Goal: Transaction & Acquisition: Purchase product/service

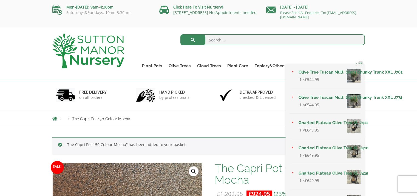
click at [357, 62] on link "45" at bounding box center [358, 66] width 14 height 8
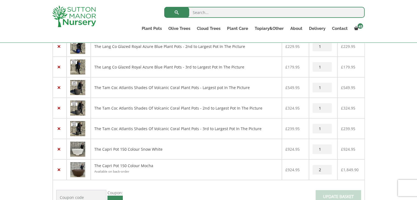
scroll to position [877, 0]
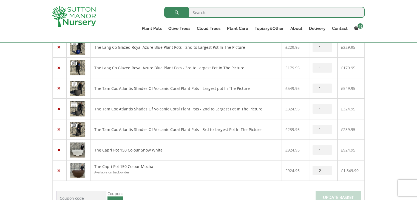
click at [326, 145] on input "1" at bounding box center [321, 150] width 19 height 10
click at [326, 147] on input "0" at bounding box center [321, 150] width 19 height 10
type input "1"
click at [326, 145] on input "1" at bounding box center [321, 150] width 19 height 10
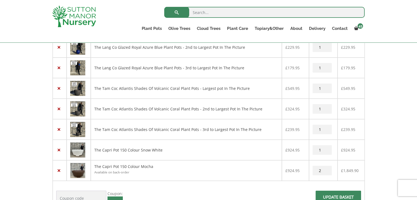
click at [327, 145] on input "1" at bounding box center [321, 150] width 19 height 10
click at [338, 195] on span at bounding box center [338, 199] width 0 height 0
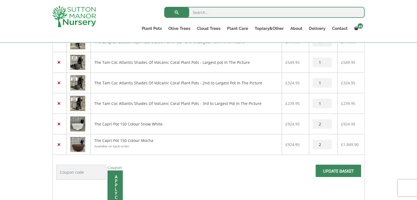
scroll to position [904, 0]
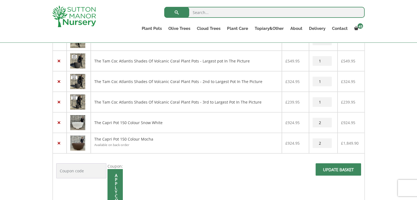
click at [338, 166] on input "Update basket" at bounding box center [337, 169] width 45 height 12
type input "1"
click at [326, 119] on input "1" at bounding box center [321, 123] width 19 height 10
click at [338, 171] on span at bounding box center [338, 171] width 0 height 0
click at [77, 122] on img at bounding box center [77, 122] width 15 height 15
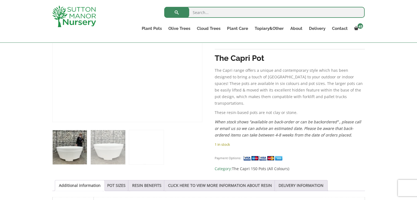
scroll to position [164, 0]
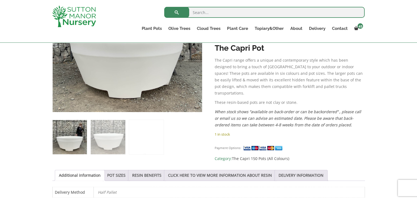
click at [71, 138] on img at bounding box center [70, 137] width 34 height 34
drag, startPoint x: 65, startPoint y: 141, endPoint x: 67, endPoint y: 133, distance: 8.4
click at [66, 135] on img at bounding box center [70, 137] width 34 height 34
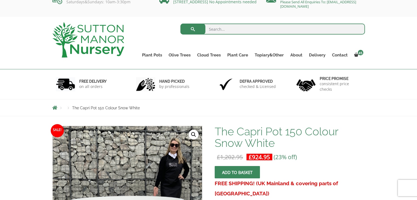
scroll to position [0, 0]
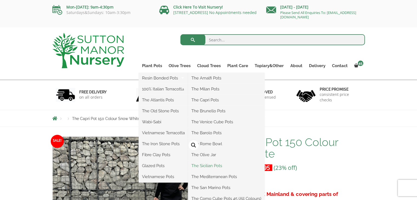
click at [211, 165] on link "The Sicilian Pots" at bounding box center [226, 166] width 76 height 8
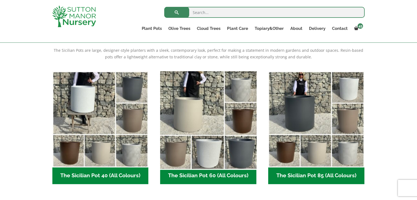
scroll to position [110, 0]
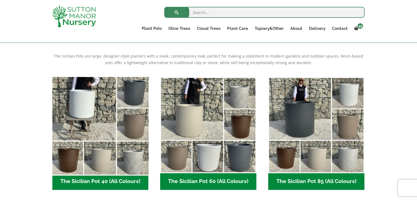
click at [99, 149] on img "Visit product category The Sicilian Pot 40 (All Colours)" at bounding box center [100, 125] width 101 height 101
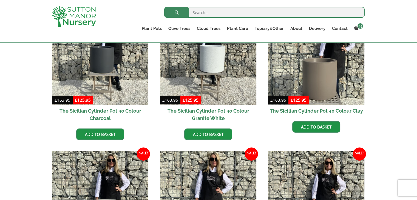
scroll to position [164, 0]
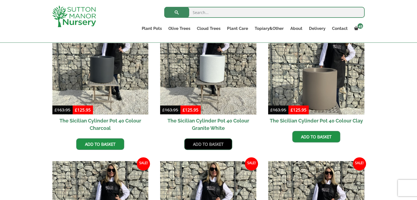
click at [199, 144] on link "Add to basket" at bounding box center [208, 144] width 48 height 12
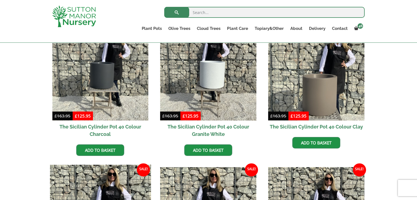
scroll to position [209, 0]
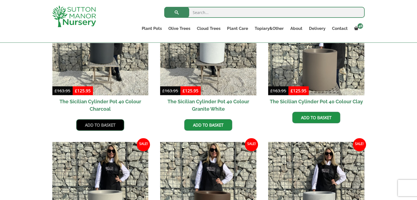
click at [89, 124] on link "Add to basket" at bounding box center [100, 125] width 48 height 12
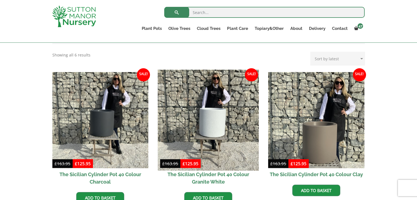
scroll to position [182, 0]
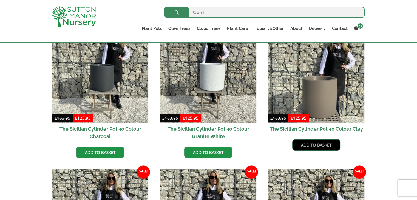
click at [309, 142] on link "Add to basket" at bounding box center [316, 145] width 48 height 12
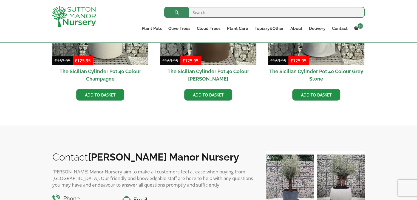
scroll to position [384, 0]
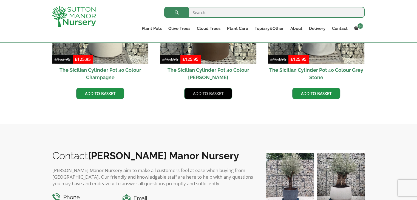
click at [199, 90] on link "Add to basket" at bounding box center [208, 94] width 48 height 12
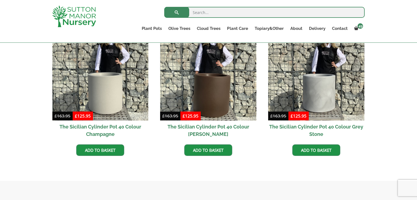
scroll to position [329, 0]
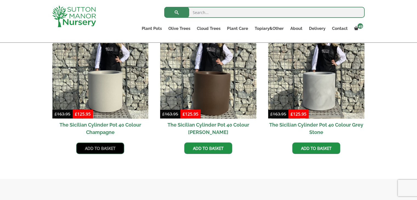
click at [105, 149] on link "Add to basket" at bounding box center [100, 148] width 48 height 12
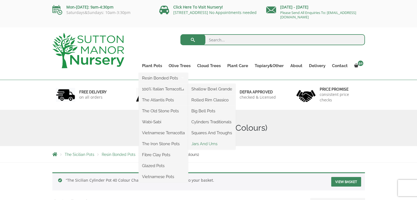
click at [209, 145] on link "Jars And Urns" at bounding box center [211, 144] width 47 height 8
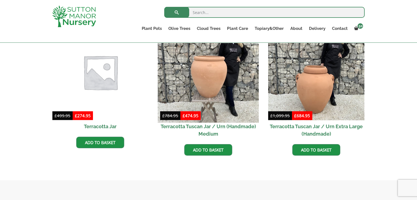
scroll to position [274, 0]
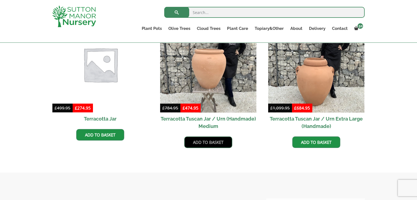
click at [210, 141] on link "Add to basket" at bounding box center [208, 142] width 48 height 12
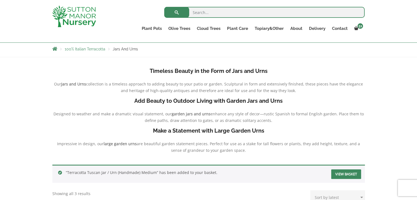
scroll to position [79, 0]
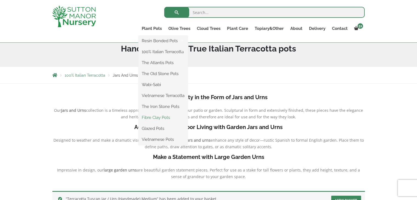
click at [157, 119] on link "Fibre Clay Pots" at bounding box center [162, 117] width 49 height 8
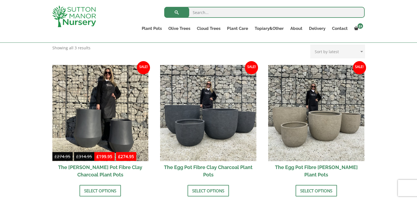
scroll to position [164, 0]
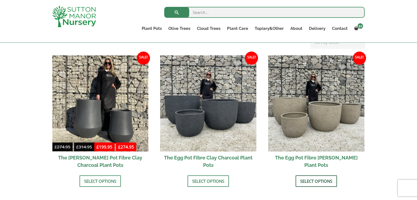
click at [324, 181] on link "Select options" at bounding box center [315, 181] width 41 height 12
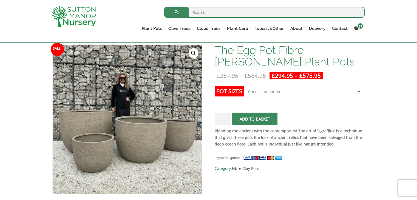
click at [259, 117] on button "Add to basket" at bounding box center [254, 119] width 45 height 12
click at [271, 89] on select "Choose an option Click here to buy the 5th To Largest Pot In The Picture Click …" at bounding box center [304, 92] width 121 height 14
select select "Click here to buy The Largest Pot In The Picture"
click at [244, 85] on select "Choose an option Click here to buy the 5th To Largest Pot In The Picture Click …" at bounding box center [304, 92] width 121 height 14
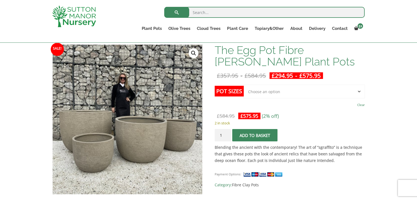
click at [267, 135] on button "Add to basket" at bounding box center [254, 135] width 45 height 12
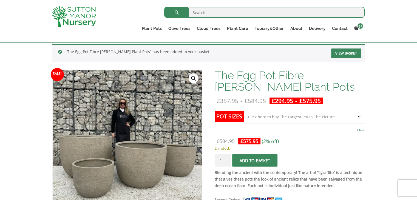
scroll to position [55, 0]
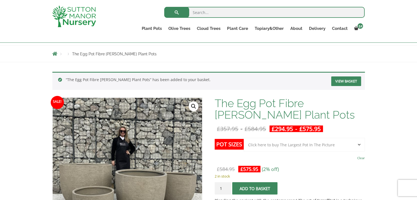
drag, startPoint x: 307, startPoint y: 147, endPoint x: 307, endPoint y: 143, distance: 4.1
click at [307, 144] on select "Choose an option Click here to buy the 5th To Largest Pot In The Picture Click …" at bounding box center [304, 145] width 121 height 14
click at [244, 138] on select "Choose an option Click here to buy the 5th To Largest Pot In The Picture Click …" at bounding box center [304, 145] width 121 height 14
select select "Click here to buy the 2nd To Largest Pot In The Picture"
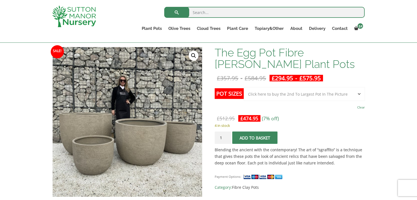
scroll to position [110, 0]
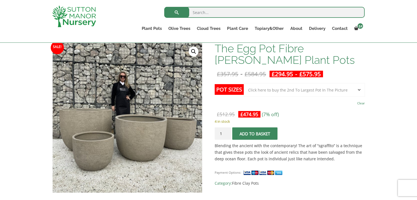
click at [267, 132] on button "Add to basket" at bounding box center [254, 133] width 45 height 12
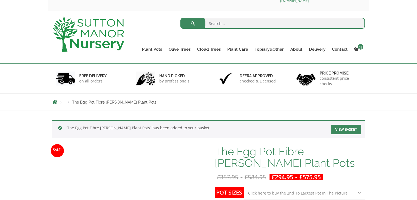
scroll to position [55, 0]
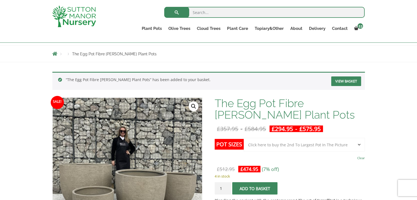
click at [288, 144] on select "Choose an option Click here to buy the 5th To Largest Pot In The Picture Click …" at bounding box center [304, 145] width 121 height 14
click at [244, 138] on select "Choose an option Click here to buy the 5th To Largest Pot In The Picture Click …" at bounding box center [304, 145] width 121 height 14
select select "Click here to buy the 3rd To Largest Pot In The Picture"
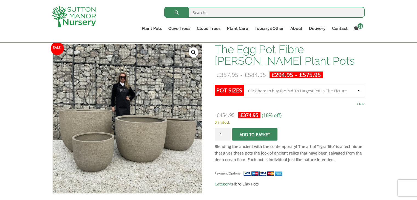
scroll to position [110, 0]
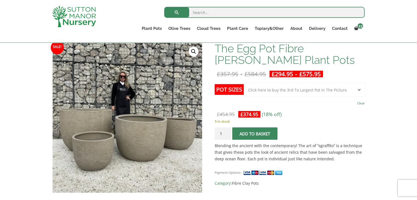
click at [255, 134] on span "submit" at bounding box center [255, 134] width 0 height 0
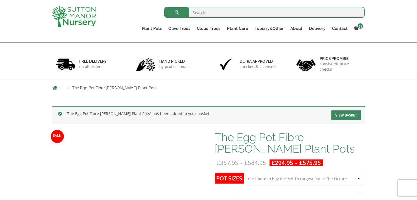
scroll to position [55, 0]
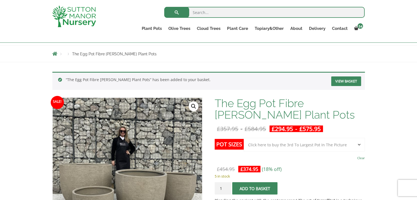
click at [302, 146] on select "Choose an option Click here to buy the 5th To Largest Pot In The Picture Click …" at bounding box center [304, 145] width 121 height 14
click at [244, 138] on select "Choose an option Click here to buy the 5th To Largest Pot In The Picture Click …" at bounding box center [304, 145] width 121 height 14
select select "Click here to buy the 5th To Largest Pot In The Picture"
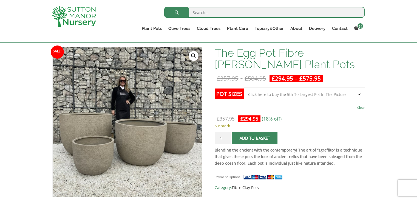
scroll to position [110, 0]
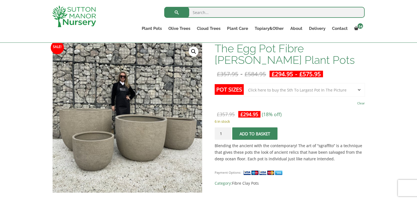
click at [255, 134] on span "submit" at bounding box center [255, 134] width 0 height 0
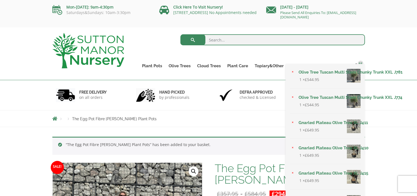
click at [359, 62] on span "55" at bounding box center [360, 63] width 5 height 5
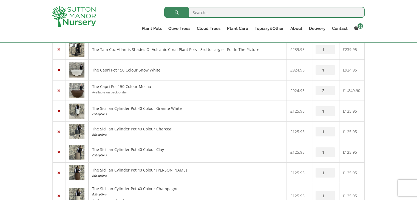
scroll to position [959, 0]
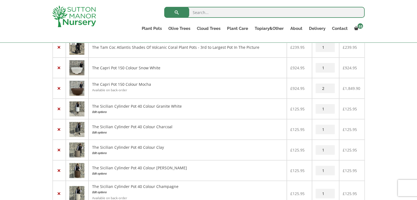
click at [80, 124] on img at bounding box center [76, 129] width 15 height 15
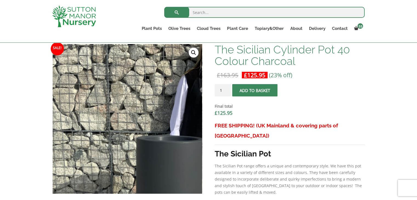
scroll to position [192, 0]
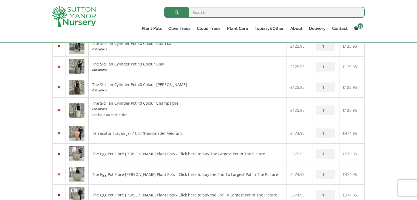
scroll to position [1015, 0]
